Goal: Transaction & Acquisition: Subscribe to service/newsletter

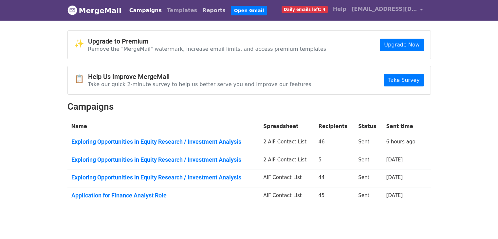
click at [200, 11] on link "Reports" at bounding box center [214, 10] width 28 height 13
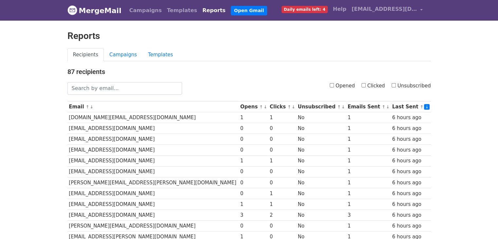
click at [200, 11] on link "Reports" at bounding box center [214, 10] width 28 height 13
click at [117, 55] on link "Campaigns" at bounding box center [123, 54] width 39 height 13
click at [122, 56] on link "Campaigns" at bounding box center [123, 54] width 39 height 13
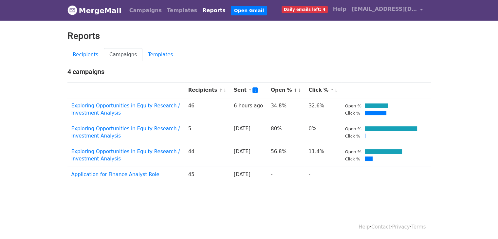
click at [310, 193] on body "MergeMail Campaigns Templates Reports Open Gmail Daily emails left: 4 Help anit…" at bounding box center [249, 107] width 498 height 214
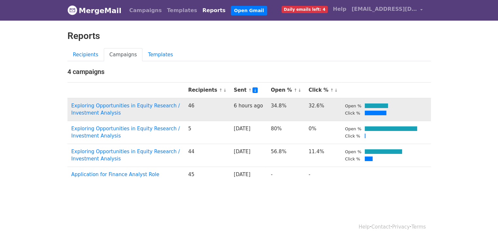
drag, startPoint x: 314, startPoint y: 106, endPoint x: 332, endPoint y: 106, distance: 18.0
click at [332, 106] on td "32.6%" at bounding box center [323, 109] width 36 height 23
drag, startPoint x: 283, startPoint y: 106, endPoint x: 317, endPoint y: 105, distance: 34.1
click at [317, 105] on tr "Exploring Opportunities in Equity Research / Investment Analysis 46 6 hours ago…" at bounding box center [248, 109] width 363 height 23
click at [296, 114] on td "34.8%" at bounding box center [286, 109] width 38 height 23
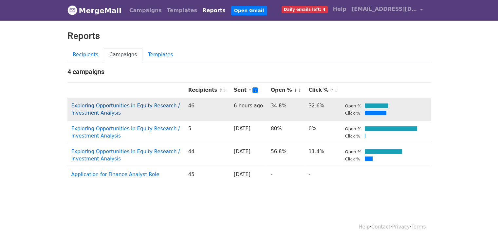
click at [176, 105] on link "Exploring Opportunities in Equity Research / Investment Analysis" at bounding box center [125, 109] width 109 height 13
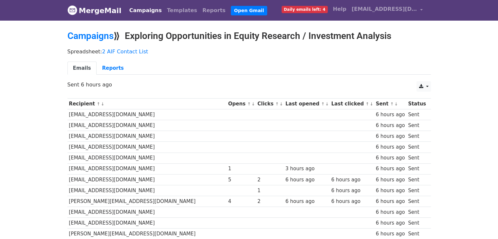
click at [130, 9] on link "Campaigns" at bounding box center [146, 10] width 38 height 13
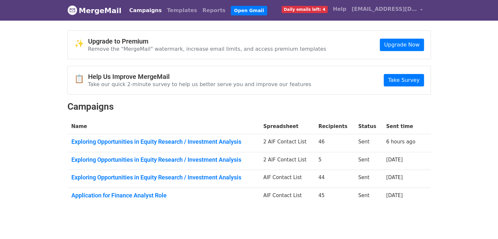
drag, startPoint x: 327, startPoint y: 142, endPoint x: 334, endPoint y: 143, distance: 6.6
click at [334, 143] on td "46" at bounding box center [334, 143] width 40 height 18
click at [334, 144] on td "46" at bounding box center [334, 143] width 40 height 18
drag, startPoint x: 327, startPoint y: 141, endPoint x: 332, endPoint y: 141, distance: 4.3
click at [332, 141] on td "46" at bounding box center [334, 143] width 40 height 18
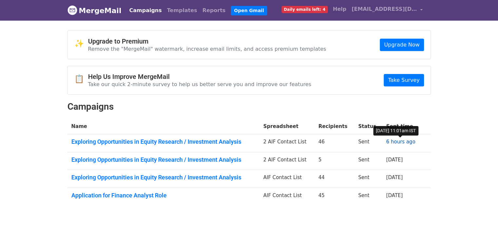
click at [390, 142] on link "6 hours ago" at bounding box center [400, 142] width 29 height 6
click at [347, 182] on td "44" at bounding box center [334, 179] width 40 height 18
click at [320, 10] on span "Daily emails left: 4" at bounding box center [305, 9] width 46 height 7
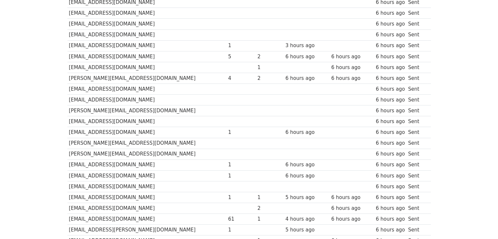
scroll to position [196, 0]
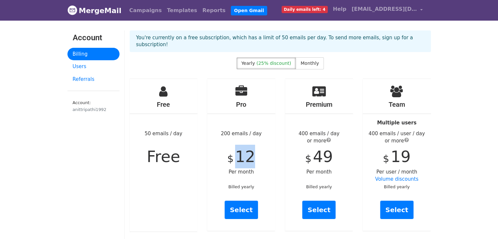
click at [256, 153] on div "Pro 200 emails / day $ 12 Per month Billed yearly Select" at bounding box center [241, 155] width 68 height 152
drag, startPoint x: 321, startPoint y: 153, endPoint x: 355, endPoint y: 150, distance: 33.9
click at [355, 150] on div "Premium 400 emails / day or more $ 49 Per month Billed yearly Select" at bounding box center [319, 155] width 78 height 153
drag, startPoint x: 400, startPoint y: 151, endPoint x: 425, endPoint y: 146, distance: 25.9
click at [425, 146] on div "Team Multiple users 400 emails / user / day or more $ 19 Per user / month Volum…" at bounding box center [397, 155] width 68 height 152
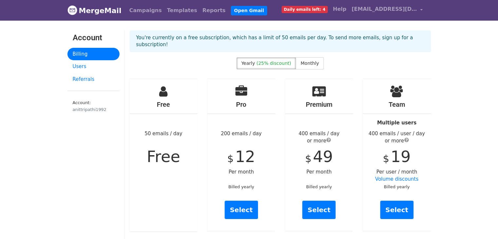
click at [344, 164] on div "Premium 400 emails / day or more $ 49 Per month Billed yearly Select" at bounding box center [319, 155] width 68 height 152
drag, startPoint x: 231, startPoint y: 125, endPoint x: 259, endPoint y: 125, distance: 28.5
click at [259, 125] on div "Pro 200 emails / day $ 12 Per month Billed yearly Select" at bounding box center [241, 155] width 68 height 152
click at [271, 150] on div "Pro 200 emails / day $ 12 Per month Billed yearly Select" at bounding box center [241, 155] width 68 height 152
click at [142, 15] on link "Campaigns" at bounding box center [146, 10] width 38 height 13
